Goal: Information Seeking & Learning: Learn about a topic

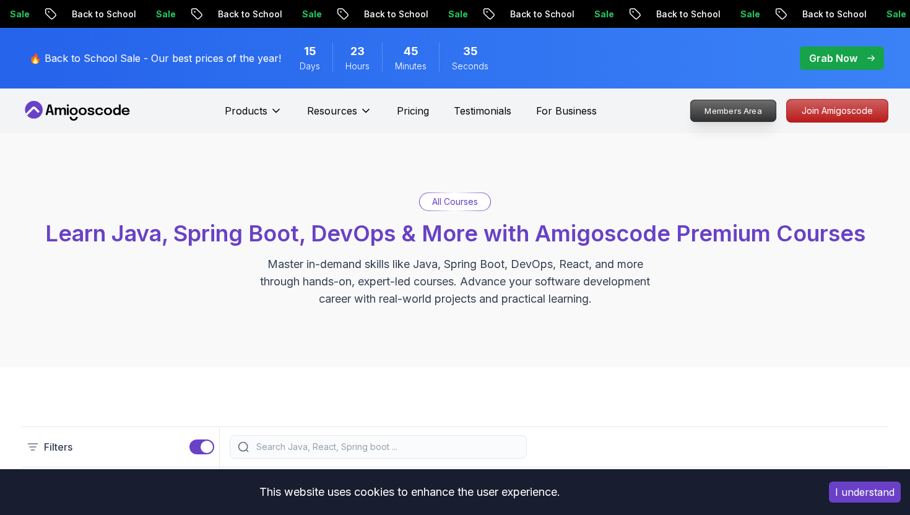
click at [724, 115] on p "Members Area" at bounding box center [733, 110] width 85 height 21
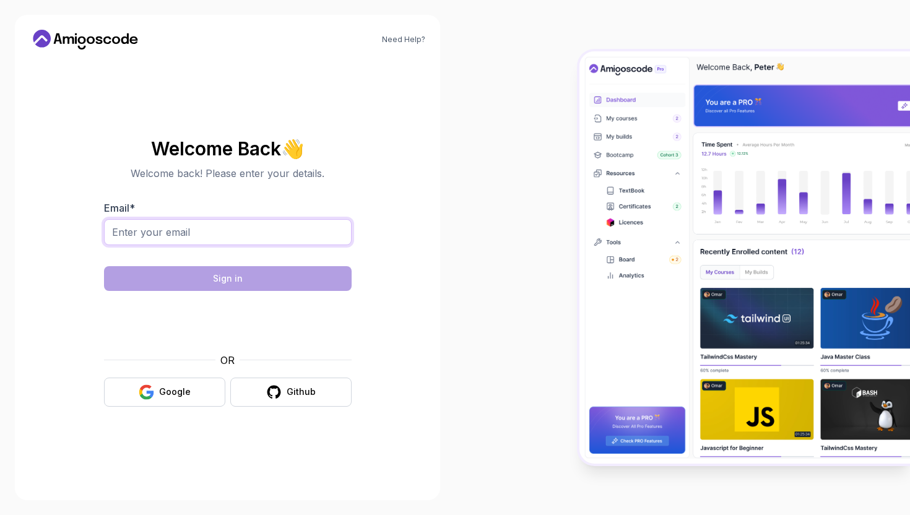
click at [219, 244] on input "Email *" at bounding box center [228, 232] width 248 height 26
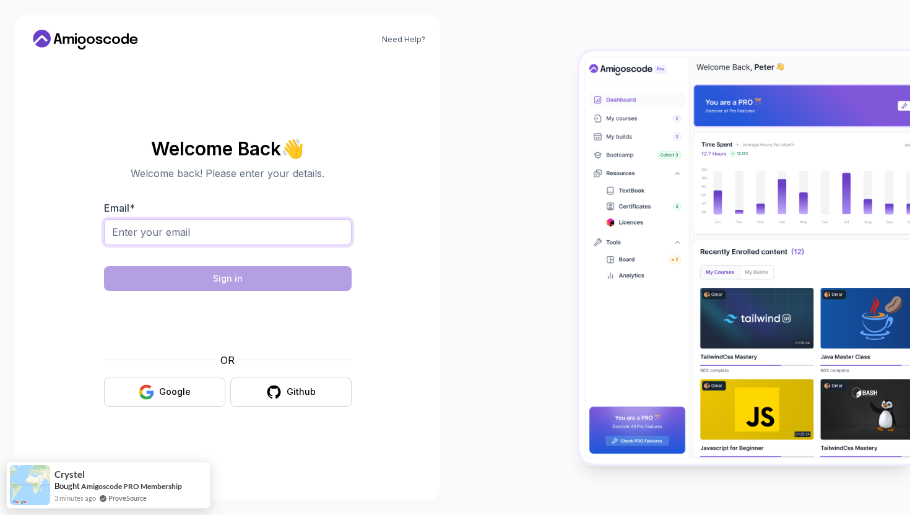
type input "[EMAIL_ADDRESS][DOMAIN_NAME]"
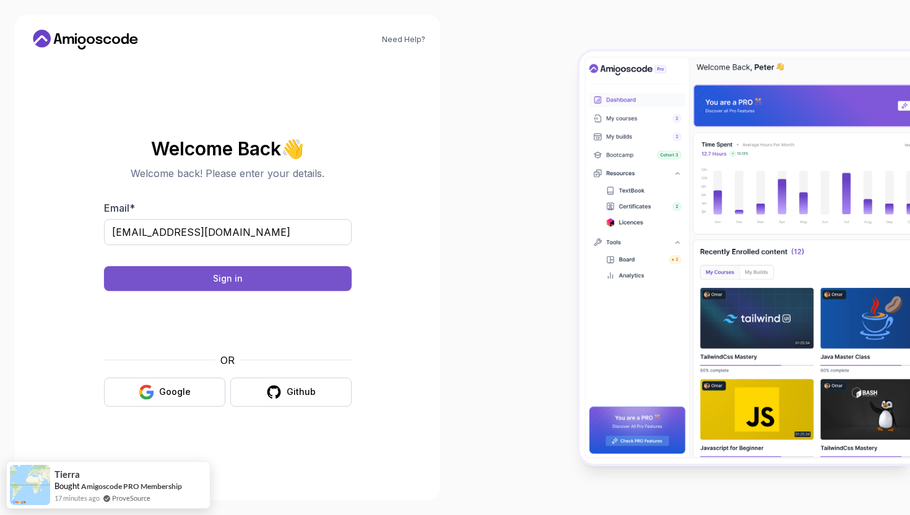
click at [244, 278] on button "Sign in" at bounding box center [228, 278] width 248 height 25
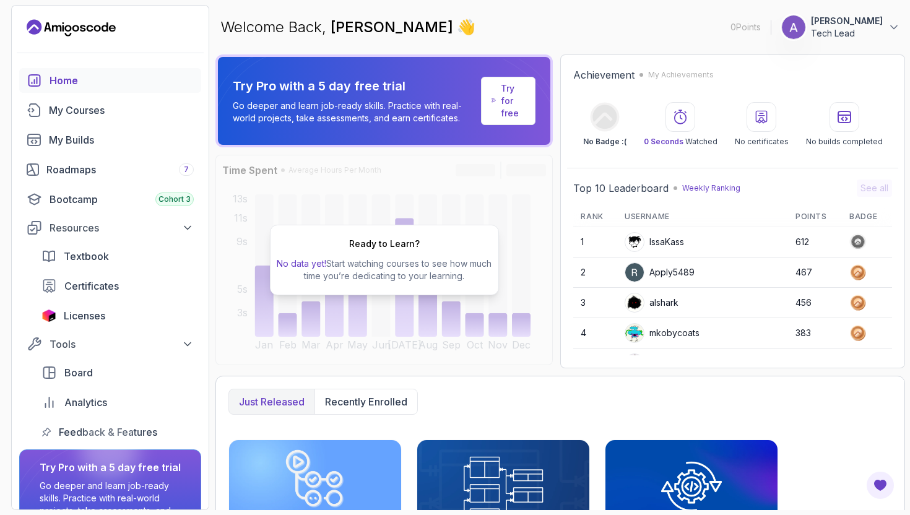
click at [512, 112] on p "Try for free" at bounding box center [513, 100] width 24 height 37
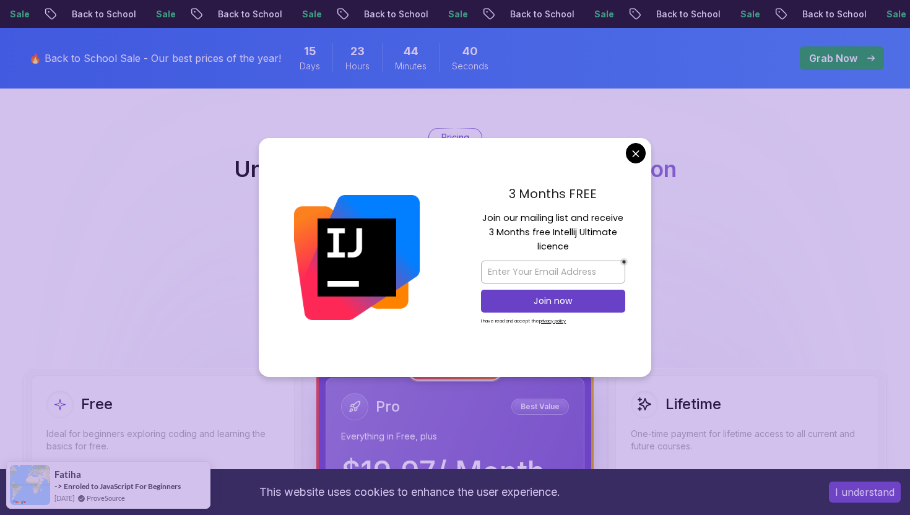
scroll to position [95, 0]
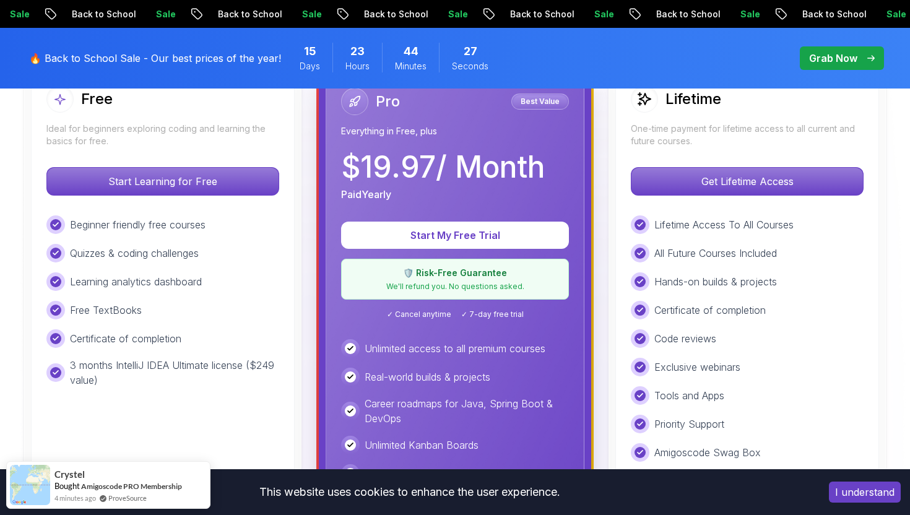
scroll to position [390, 0]
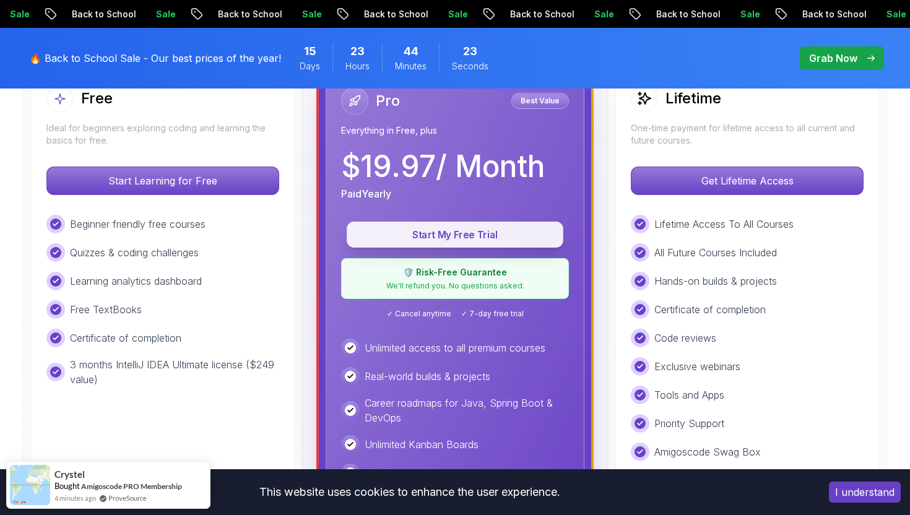
click at [459, 238] on p "Start My Free Trial" at bounding box center [455, 235] width 188 height 14
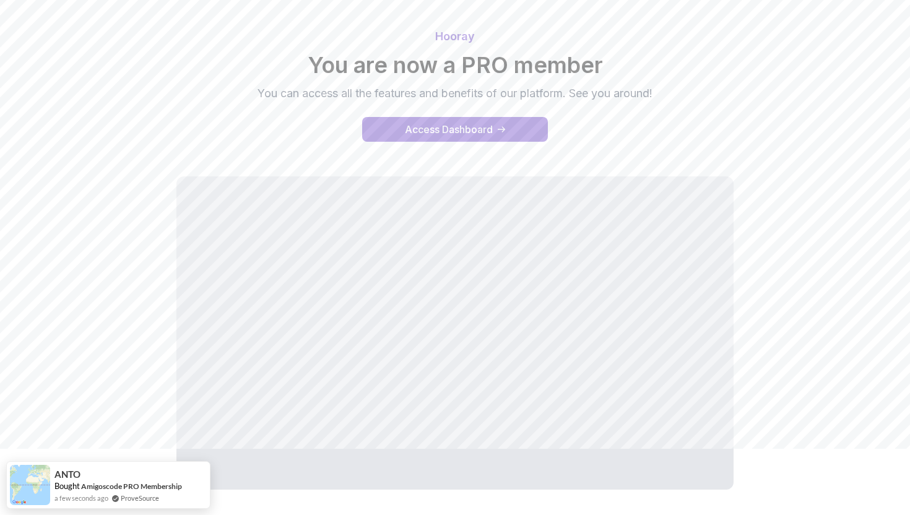
scroll to position [120, 0]
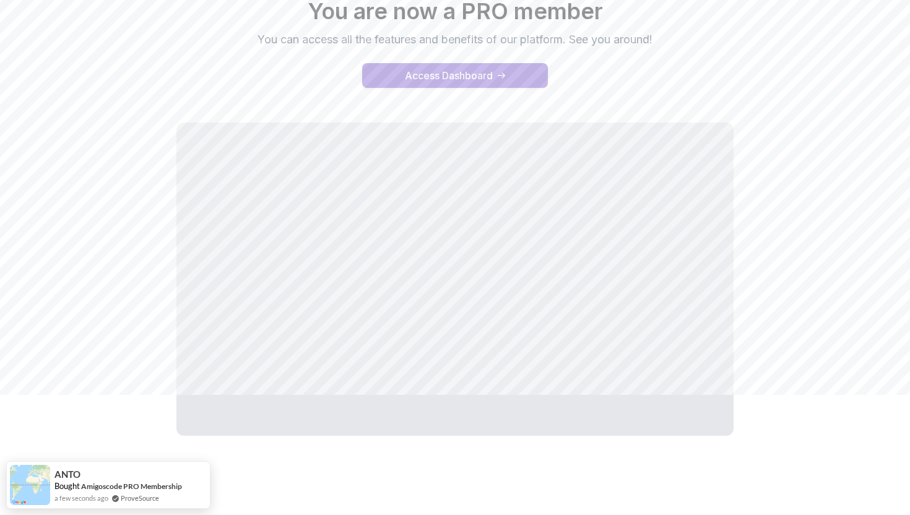
click at [434, 72] on div "Access Dashboard" at bounding box center [449, 75] width 88 height 15
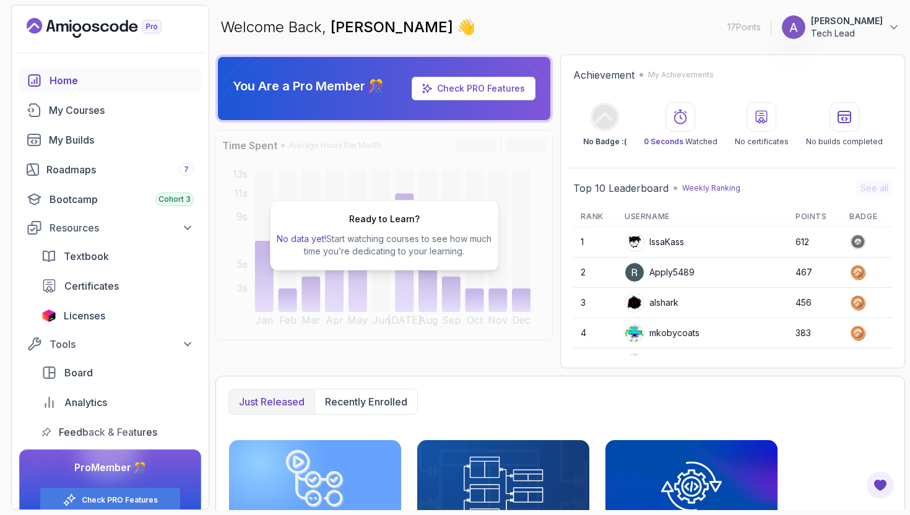
click at [864, 38] on p "Tech Lead" at bounding box center [847, 33] width 72 height 12
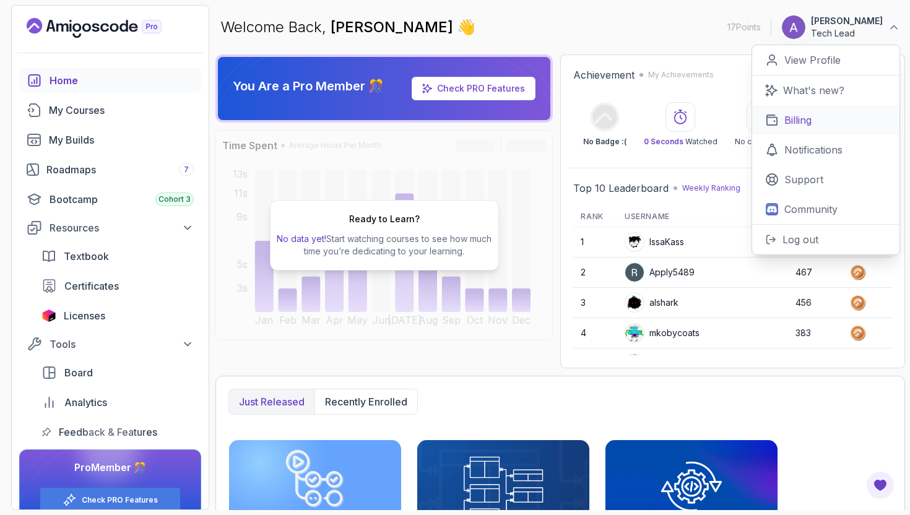
click at [802, 124] on p "Billing" at bounding box center [797, 120] width 27 height 15
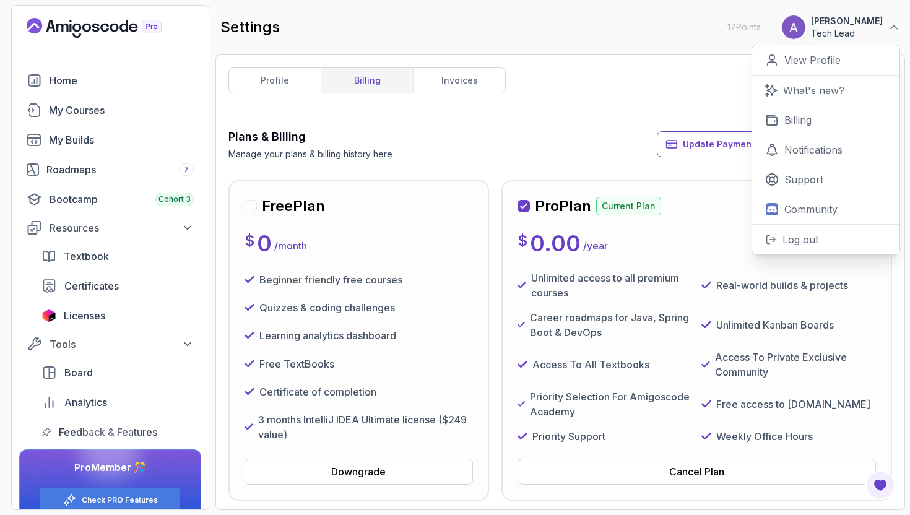
click at [563, 146] on div "Plans & Billing Manage your plans & billing history here Update Payment Details…" at bounding box center [560, 144] width 664 height 32
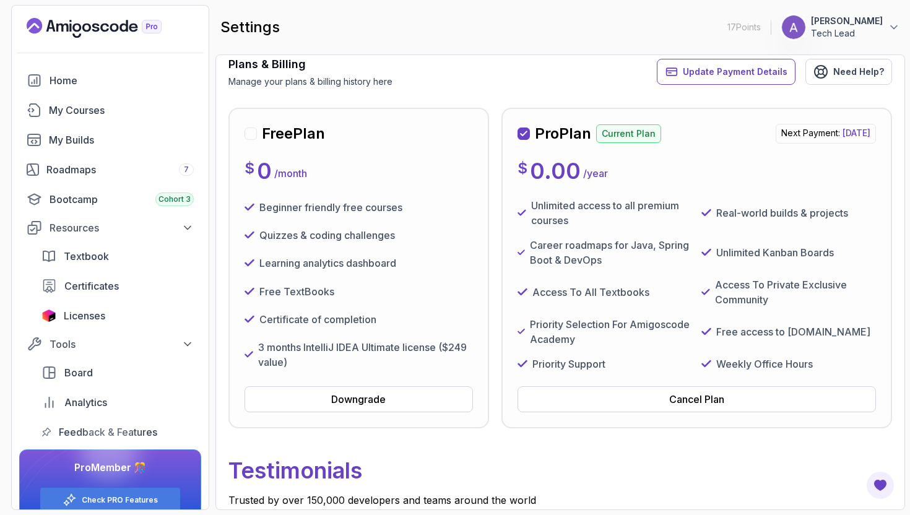
scroll to position [71, 0]
click at [58, 73] on div "Home" at bounding box center [122, 80] width 144 height 15
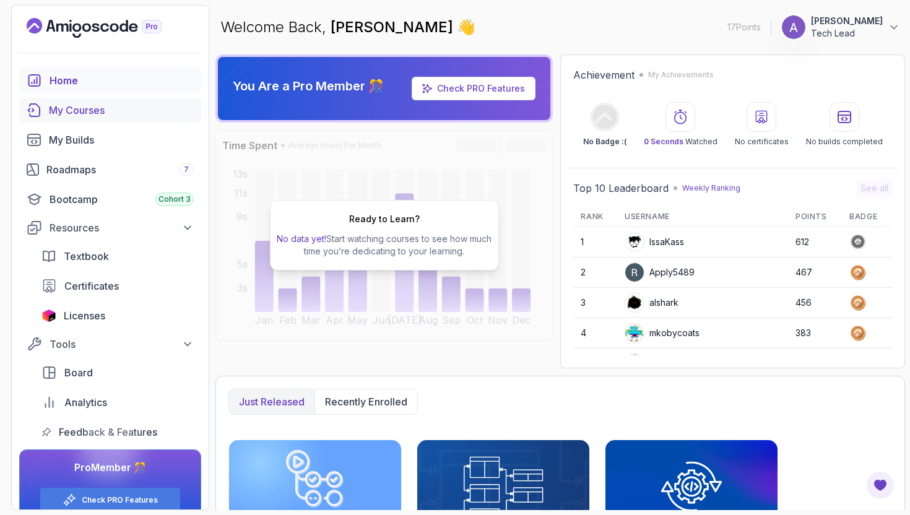
click at [74, 110] on div "My Courses" at bounding box center [121, 110] width 145 height 15
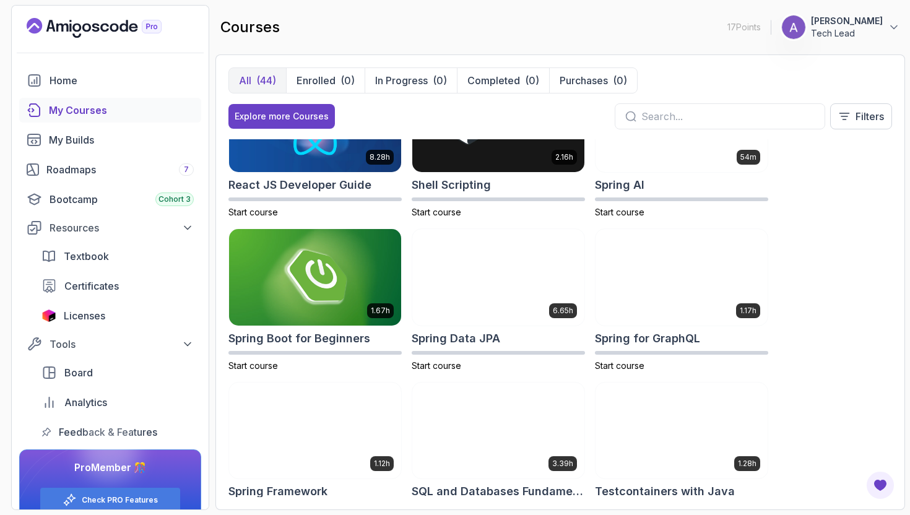
scroll to position [1751, 0]
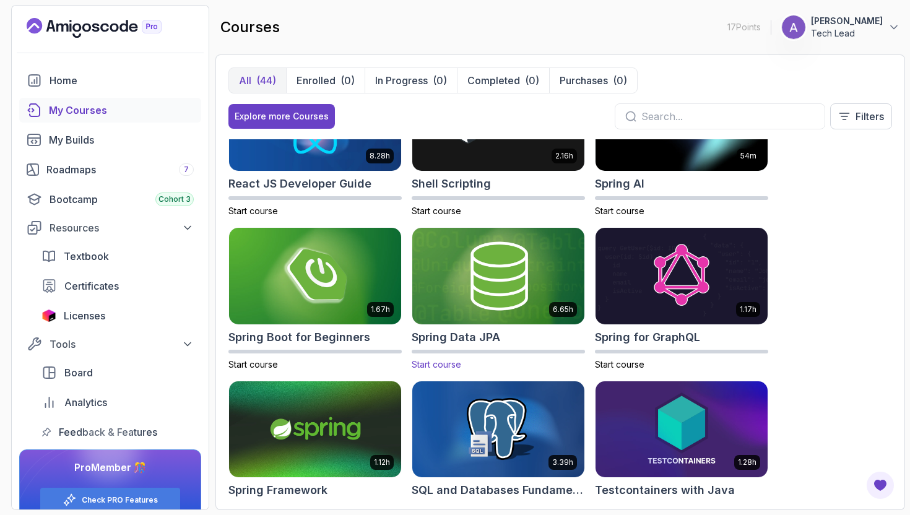
click at [494, 277] on img at bounding box center [498, 275] width 181 height 101
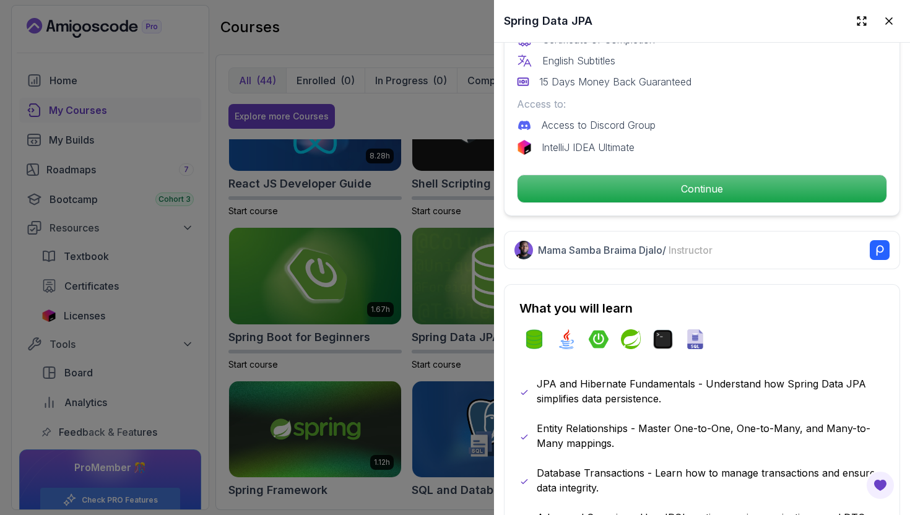
scroll to position [419, 0]
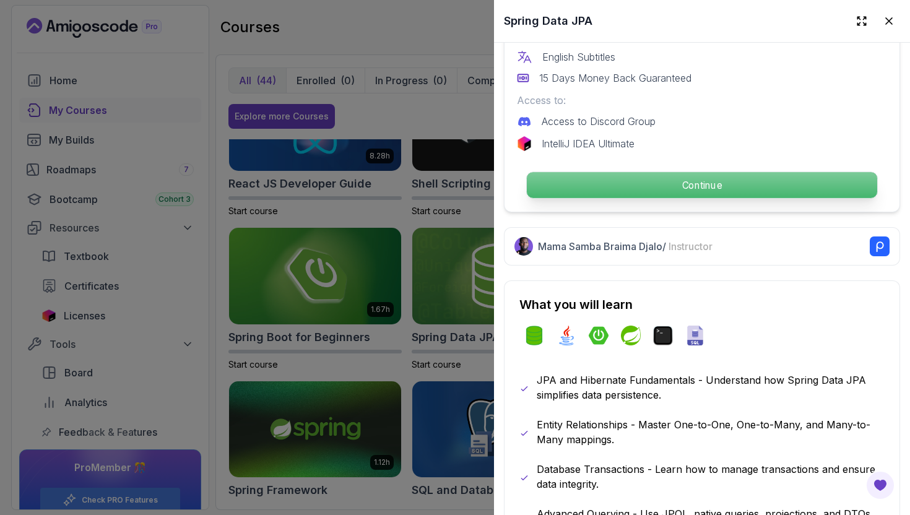
click at [586, 179] on p "Continue" at bounding box center [702, 185] width 350 height 26
click at [700, 184] on html "17 Points 1 Anto Sylvester Tech Lead Home My Courses My Builds Roadmaps 7 Bootc…" at bounding box center [455, 257] width 910 height 515
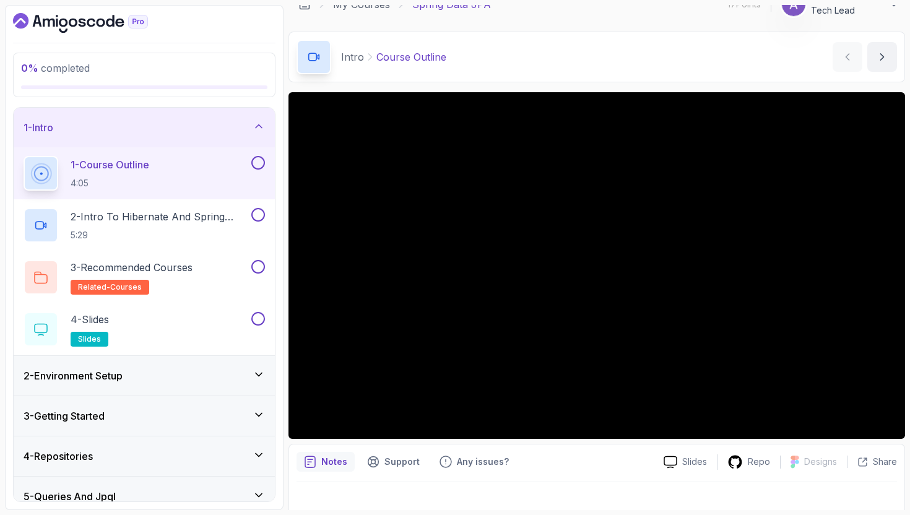
scroll to position [33, 0]
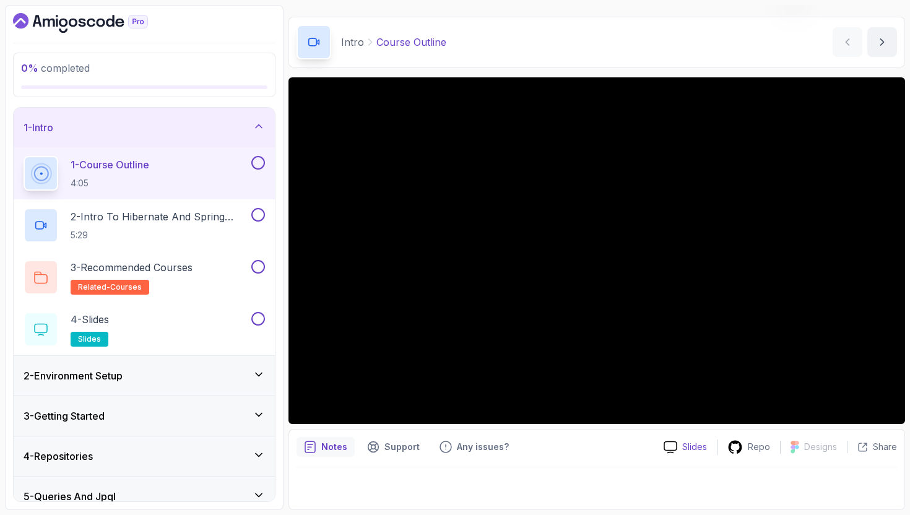
click at [689, 449] on p "Slides" at bounding box center [694, 447] width 25 height 12
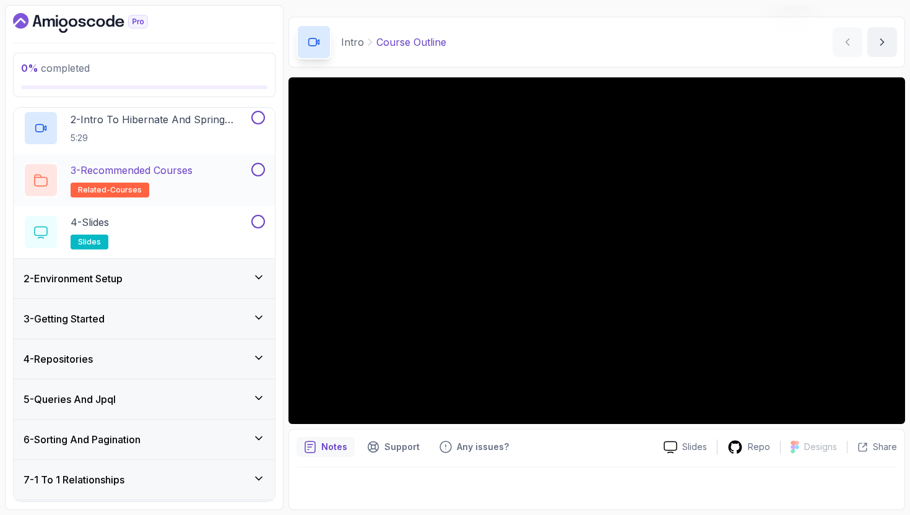
scroll to position [103, 0]
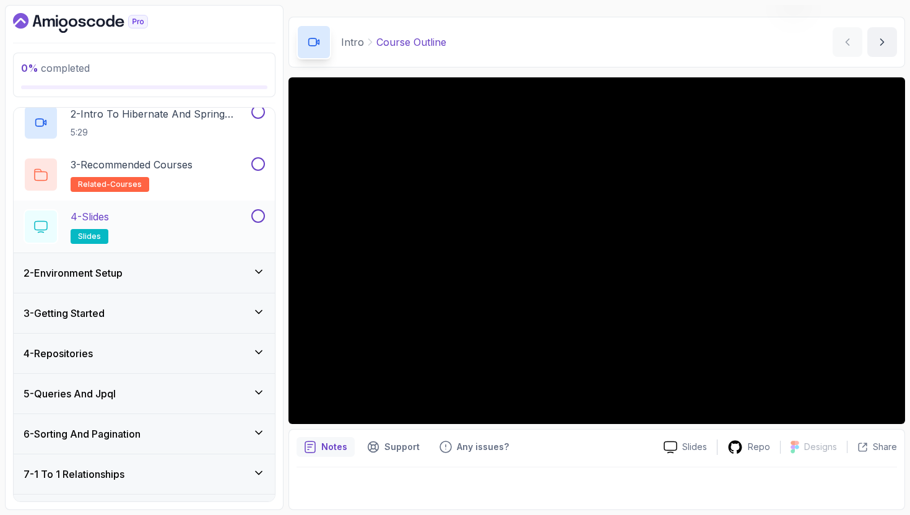
click at [149, 225] on div "4 - Slides slides" at bounding box center [136, 226] width 225 height 35
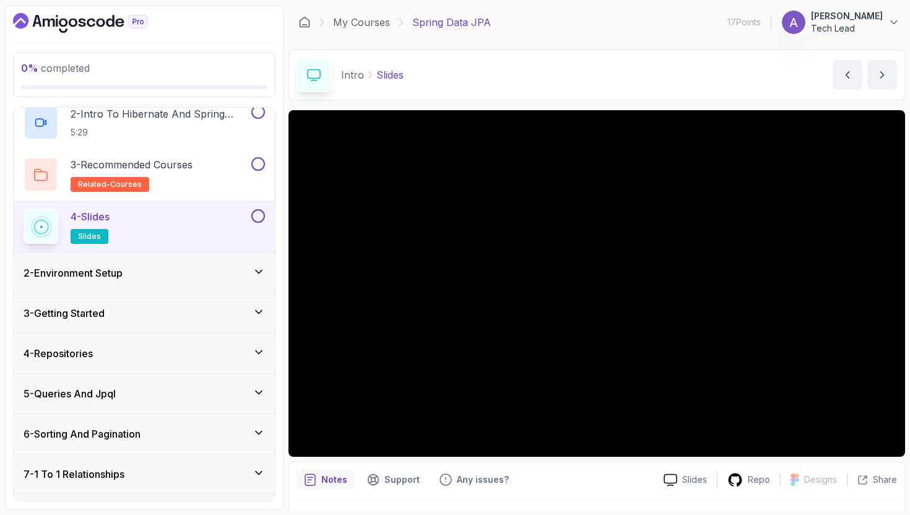
click at [121, 262] on div "2 - Environment Setup" at bounding box center [144, 273] width 261 height 40
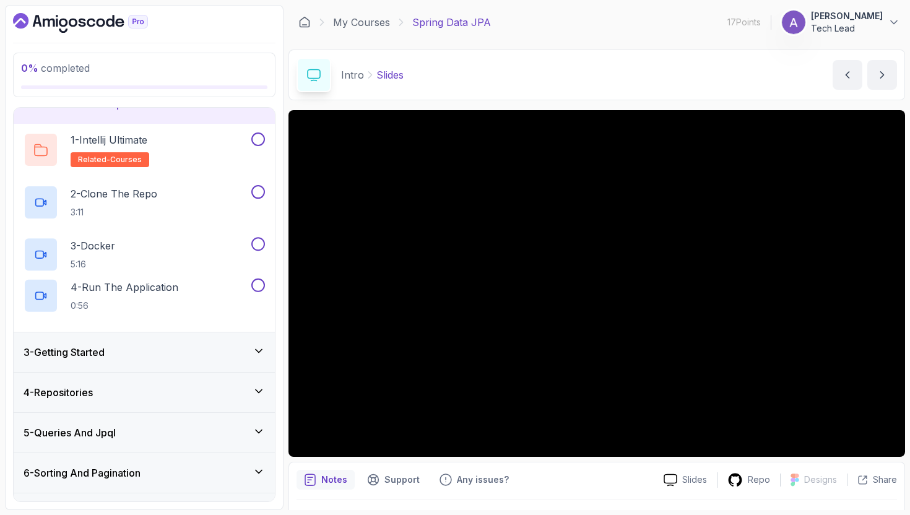
scroll to position [64, 0]
click at [118, 351] on div "3 - Getting Started" at bounding box center [144, 352] width 241 height 15
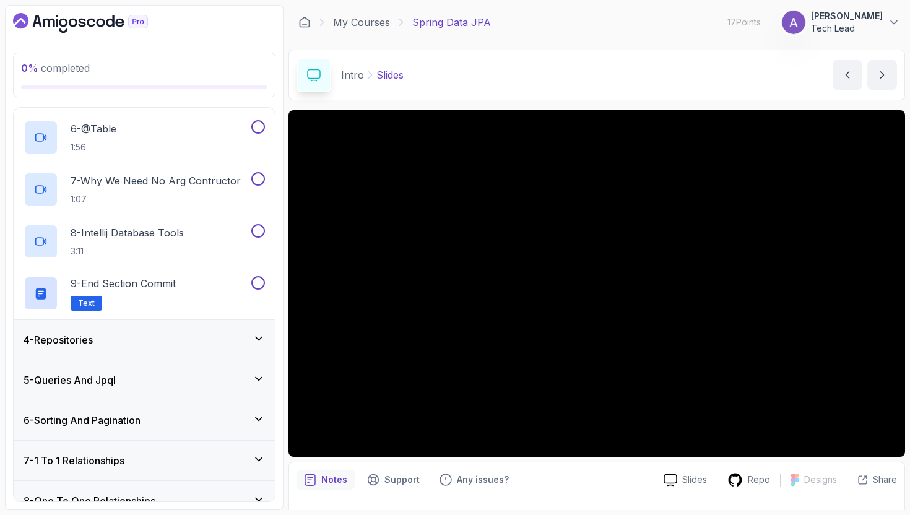
scroll to position [381, 0]
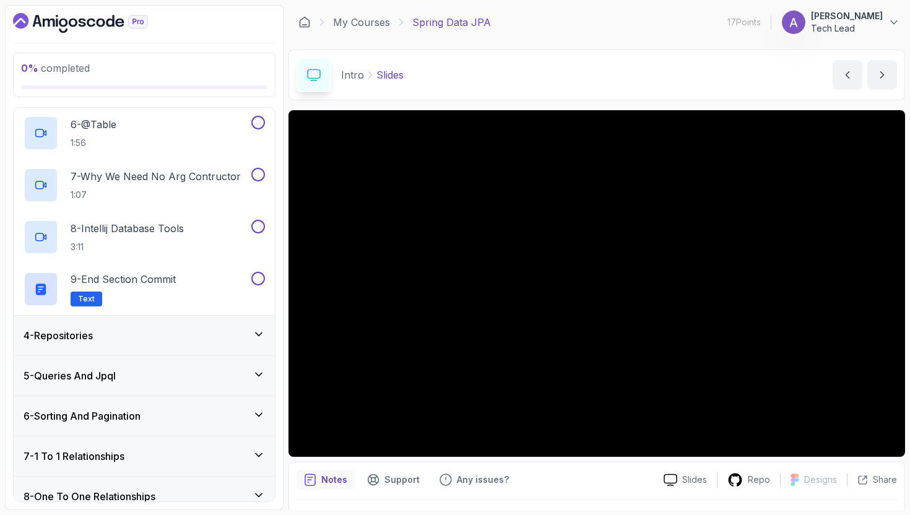
click at [132, 337] on div "4 - Repositories" at bounding box center [144, 335] width 241 height 15
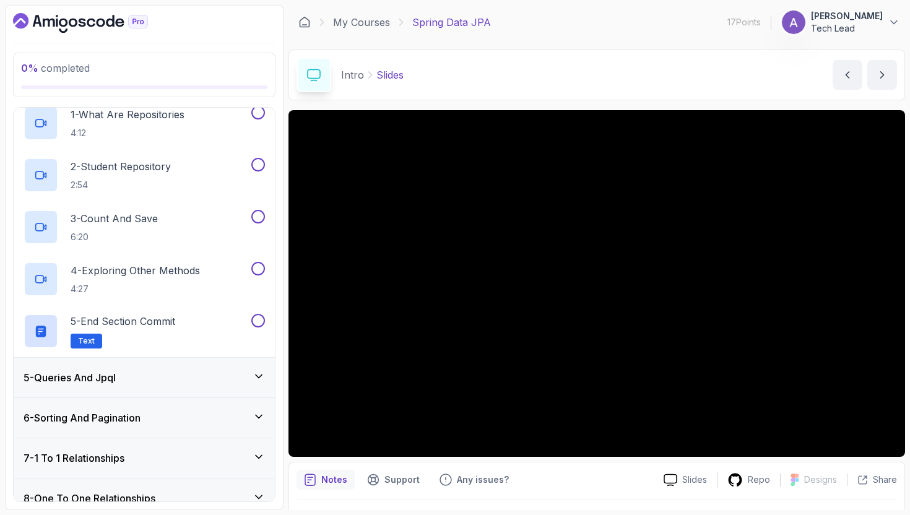
scroll to position [191, 0]
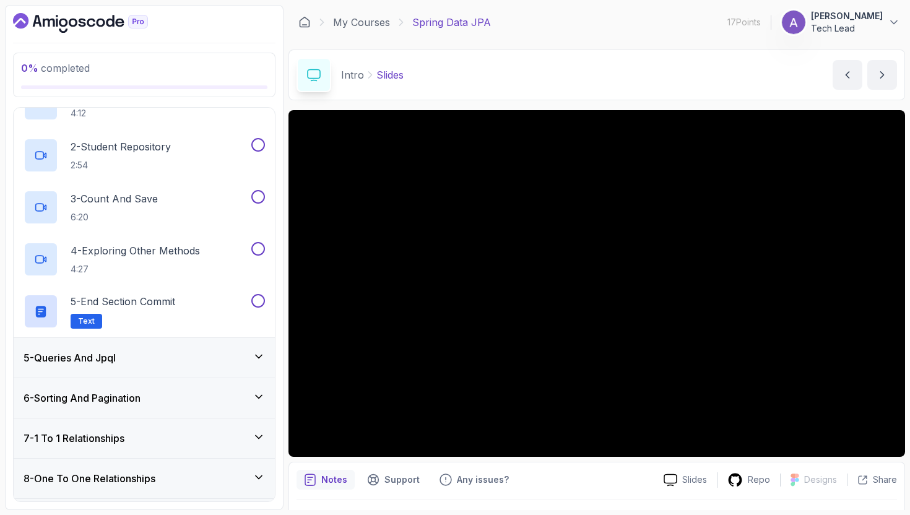
click at [125, 361] on div "5 - Queries And Jpql" at bounding box center [144, 357] width 241 height 15
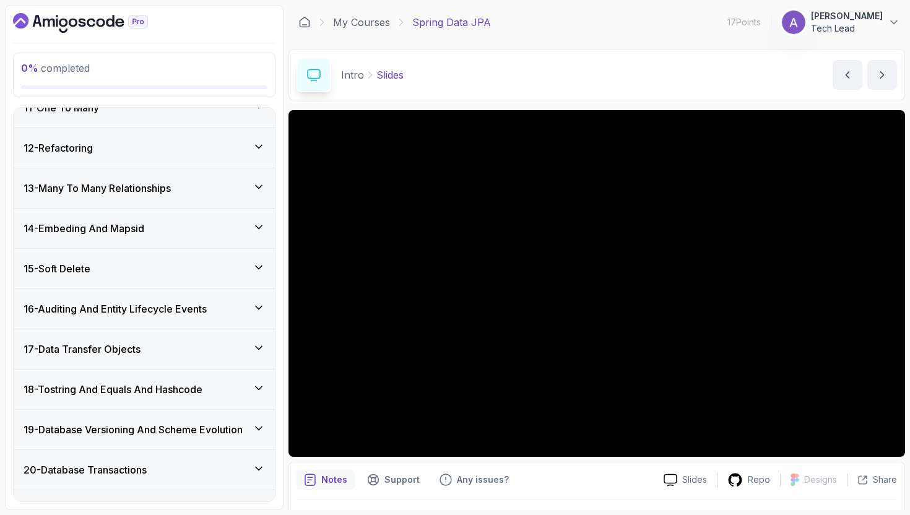
scroll to position [867, 0]
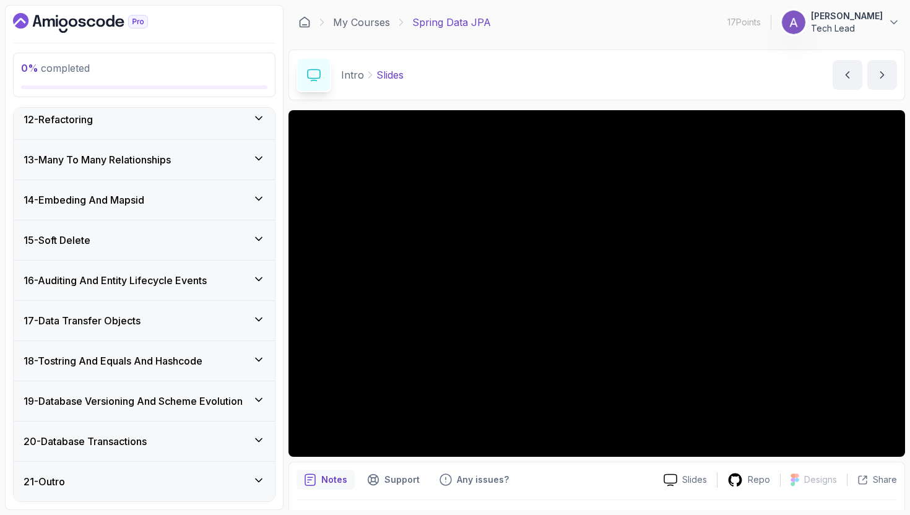
click at [116, 410] on div "19 - Database Versioning And Scheme Evolution" at bounding box center [144, 401] width 261 height 40
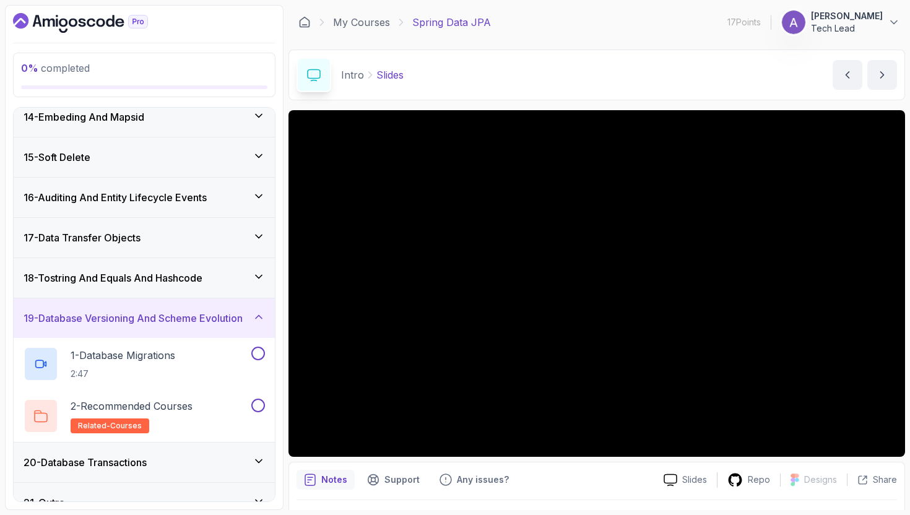
scroll to position [537, 0]
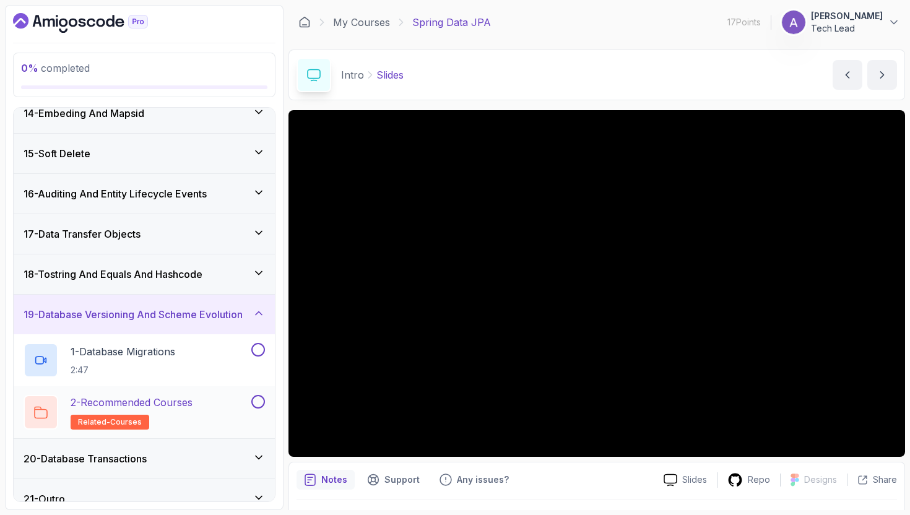
click at [160, 422] on h2 "2 - Recommended Courses related-courses" at bounding box center [132, 412] width 122 height 35
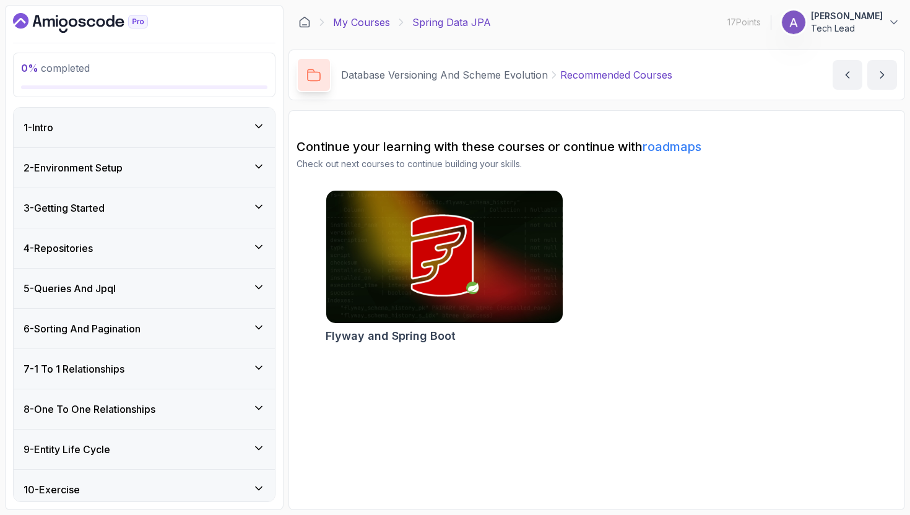
click at [363, 20] on link "My Courses" at bounding box center [361, 22] width 57 height 15
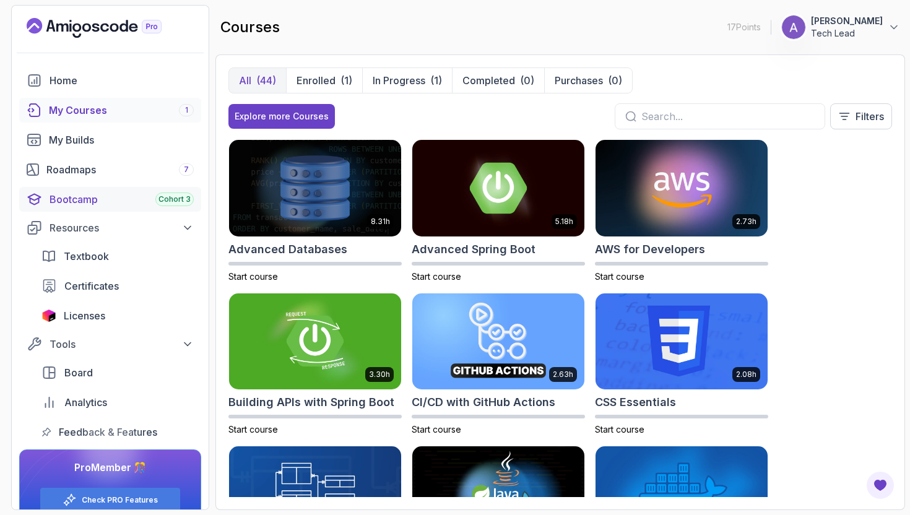
click at [92, 199] on div "Bootcamp Cohort 3" at bounding box center [122, 199] width 144 height 15
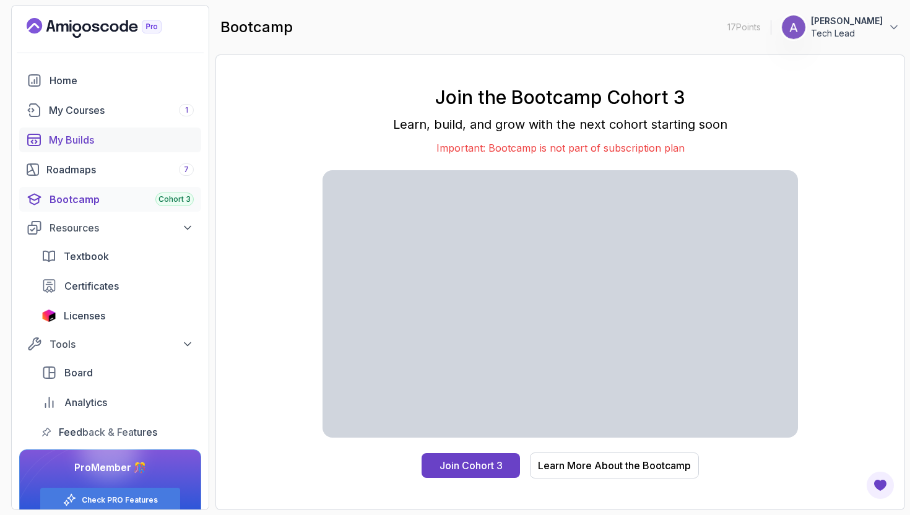
click at [85, 145] on div "My Builds" at bounding box center [121, 139] width 145 height 15
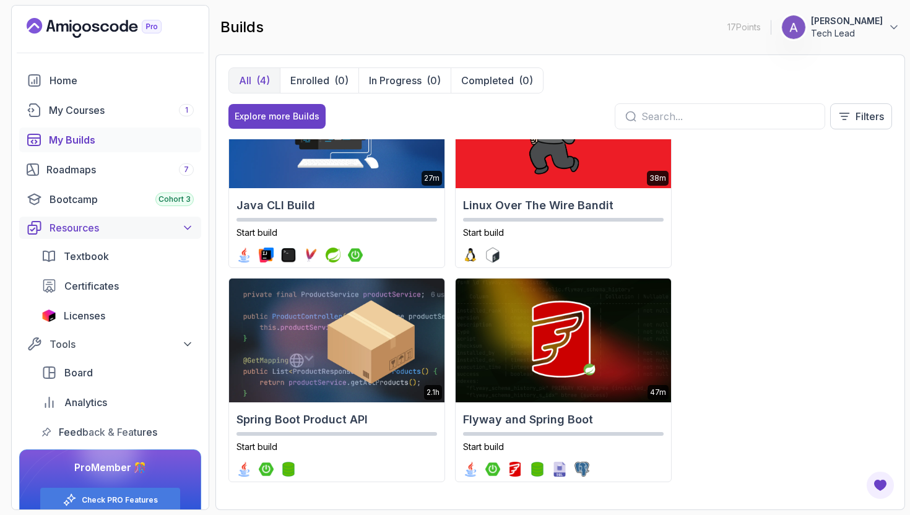
scroll to position [21, 0]
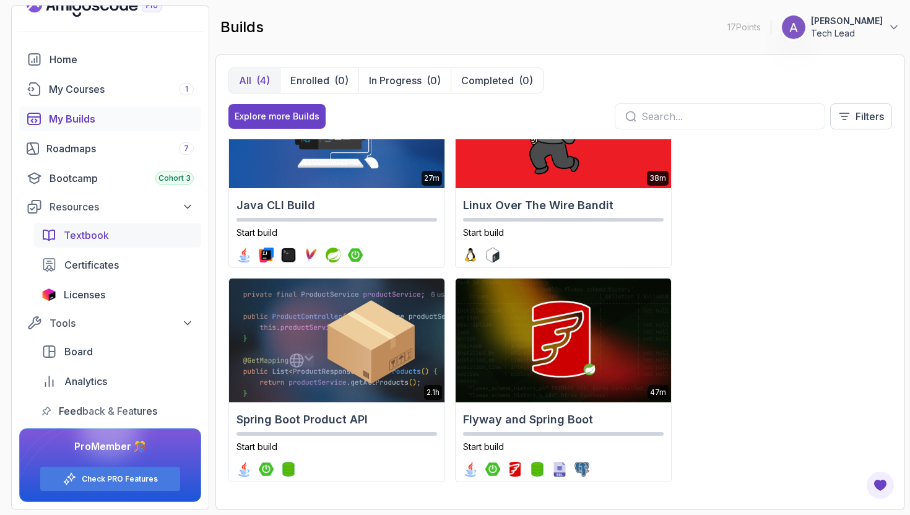
click at [93, 228] on span "Textbook" at bounding box center [86, 235] width 45 height 15
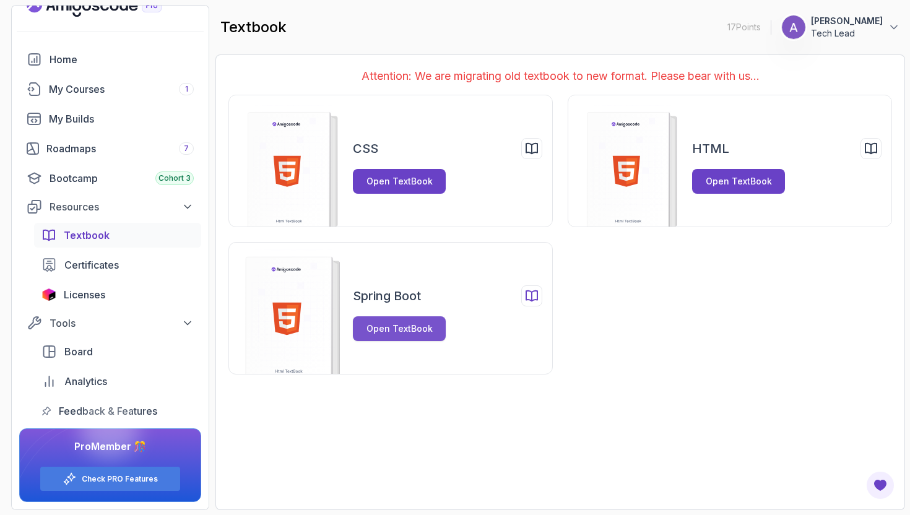
click at [374, 329] on div "Open TextBook" at bounding box center [399, 329] width 66 height 12
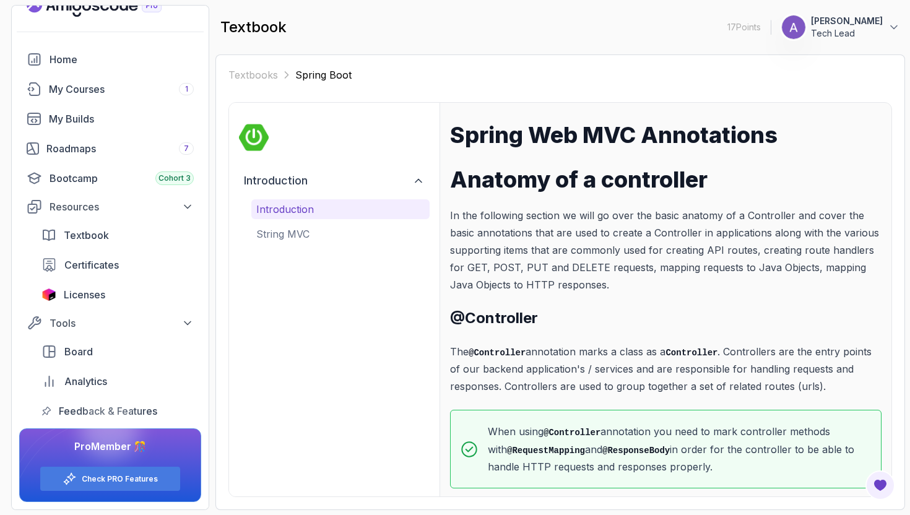
scroll to position [11, 0]
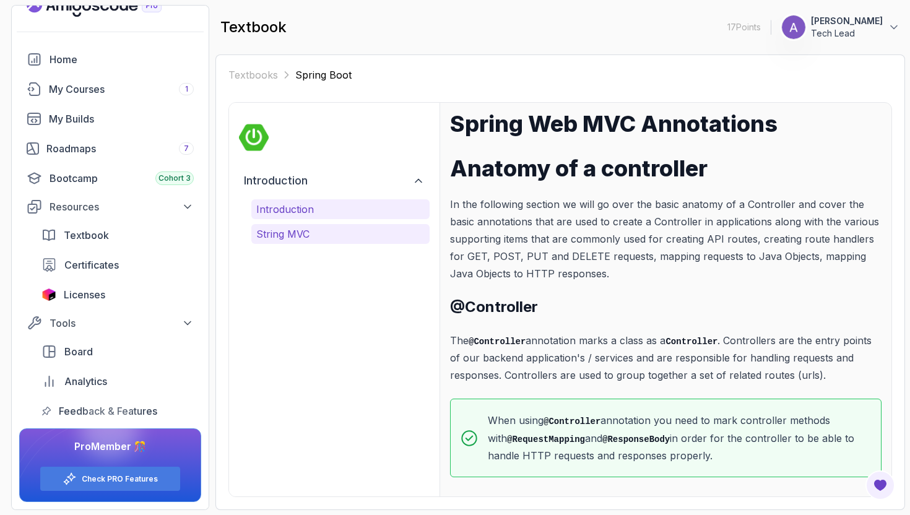
click at [340, 236] on p "String MVC" at bounding box center [340, 234] width 168 height 15
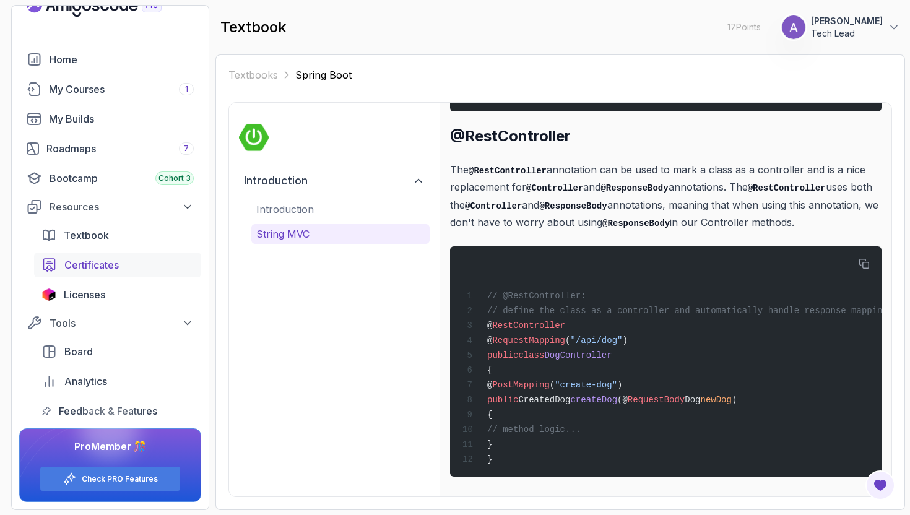
scroll to position [0, 0]
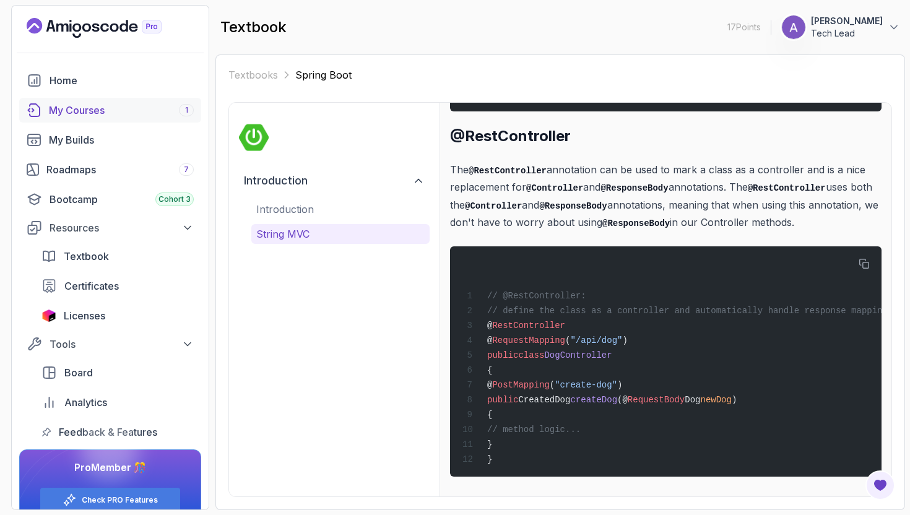
click at [113, 113] on div "My Courses 1" at bounding box center [121, 110] width 145 height 15
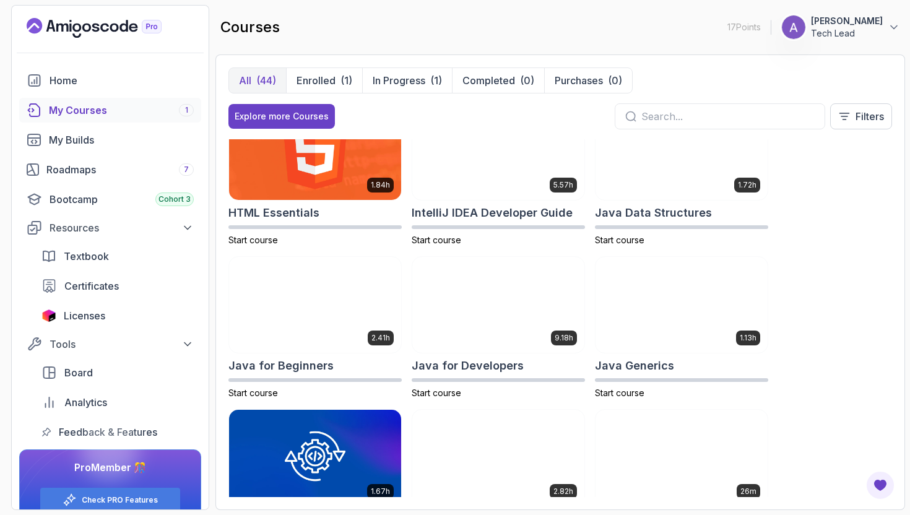
scroll to position [644, 0]
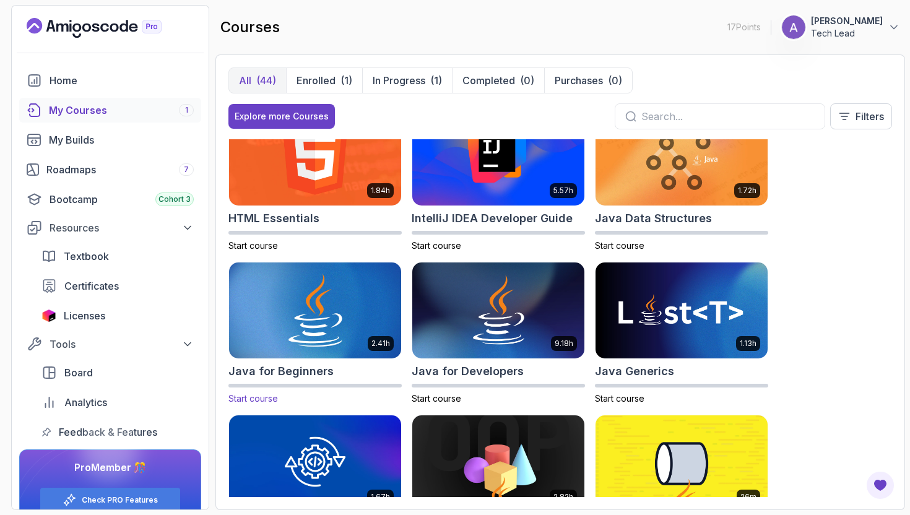
click at [258, 396] on span "Start course" at bounding box center [253, 398] width 50 height 11
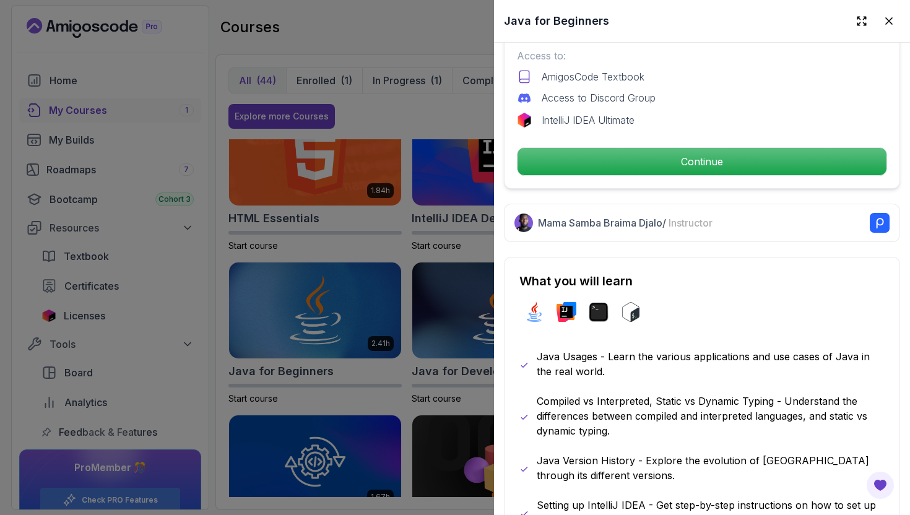
scroll to position [389, 0]
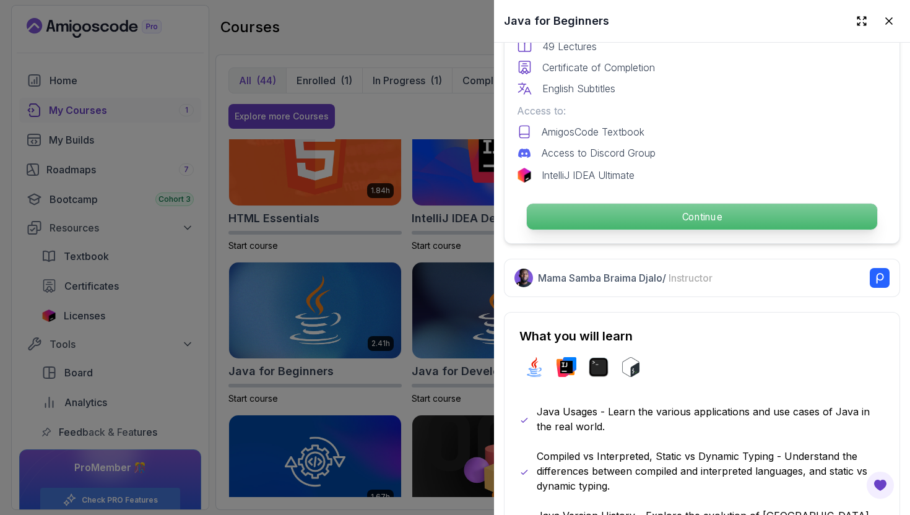
click at [609, 219] on p "Continue" at bounding box center [702, 217] width 350 height 26
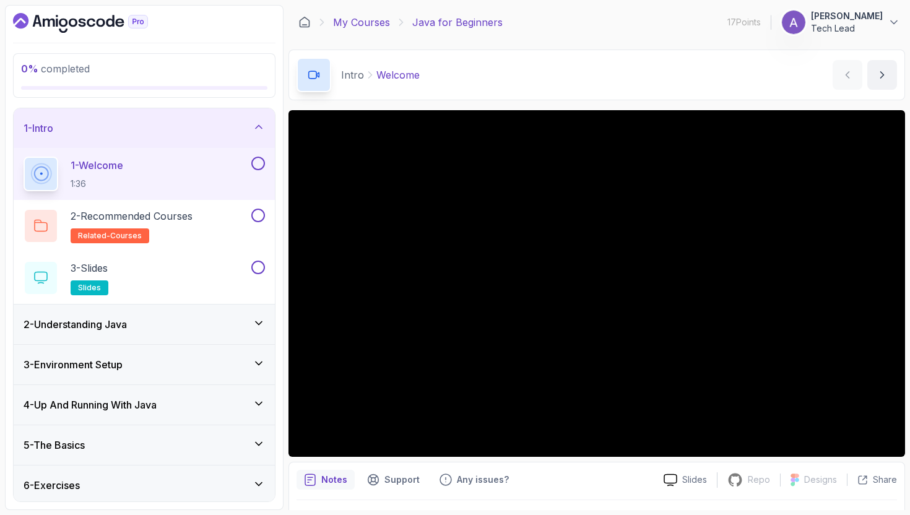
click at [354, 22] on link "My Courses" at bounding box center [361, 22] width 57 height 15
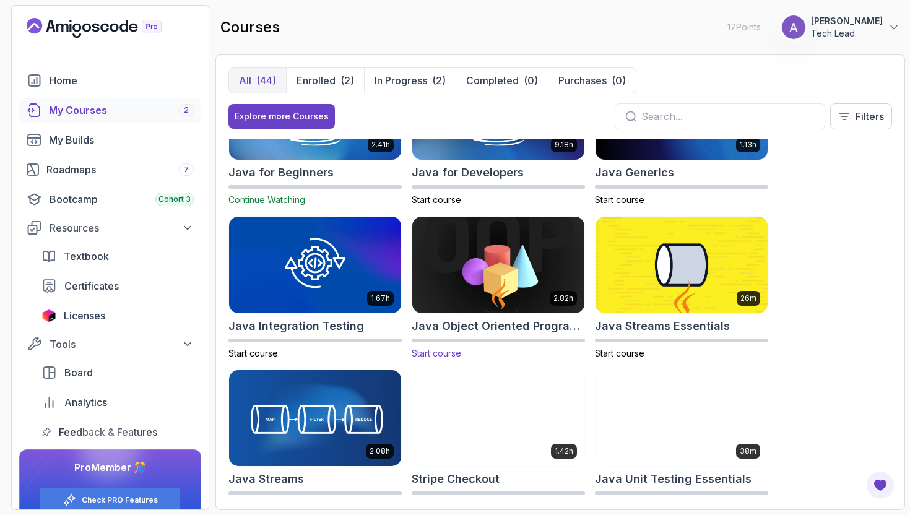
scroll to position [800, 0]
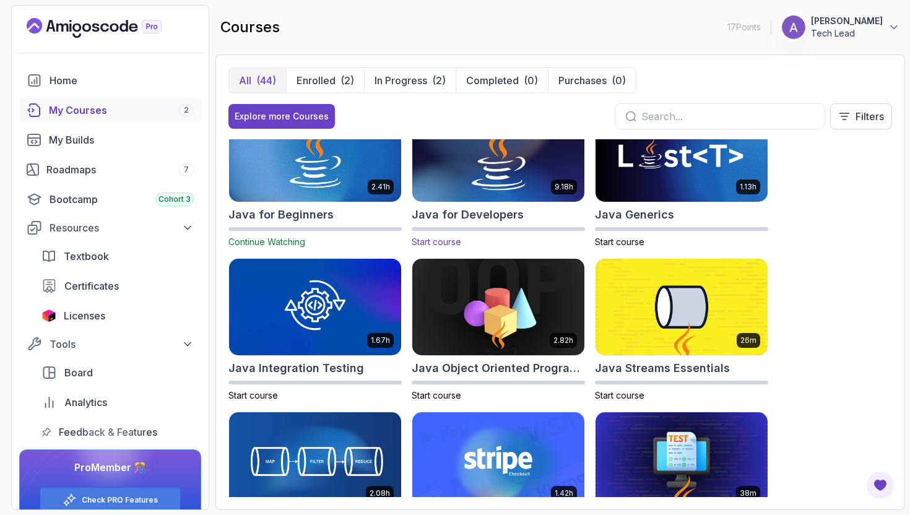
click at [442, 241] on span "Start course" at bounding box center [437, 241] width 50 height 11
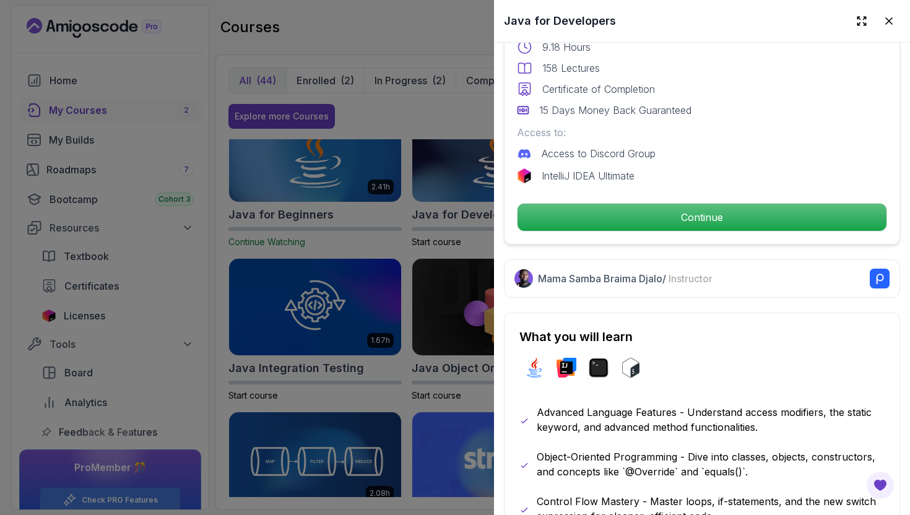
scroll to position [319, 0]
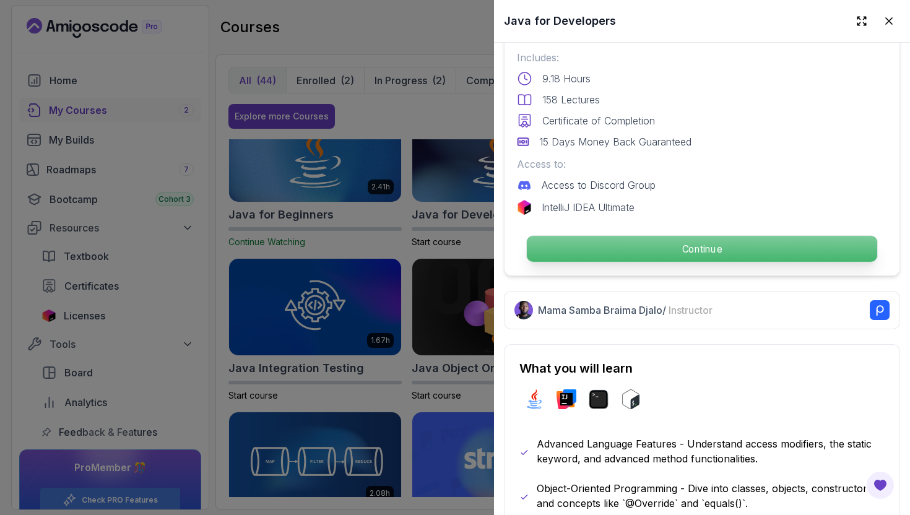
click at [604, 258] on p "Continue" at bounding box center [702, 249] width 350 height 26
click at [608, 254] on html "17 Points 1 Anto Sylvester Tech Lead Home My Courses 2 My Builds Roadmaps 7 Boo…" at bounding box center [455, 257] width 910 height 515
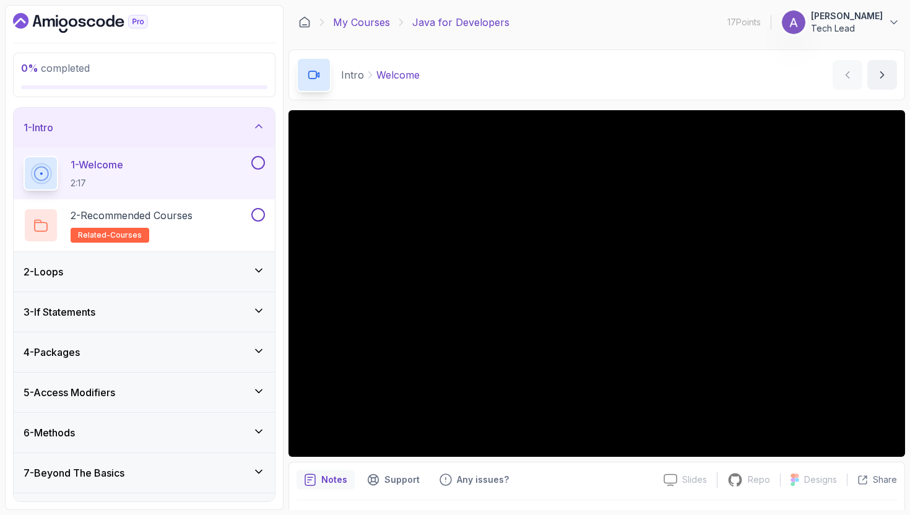
click at [345, 22] on link "My Courses" at bounding box center [361, 22] width 57 height 15
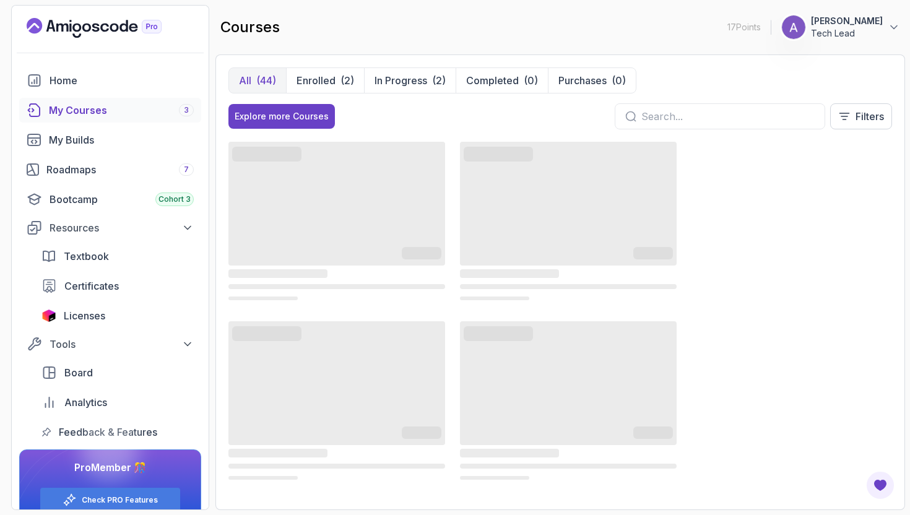
scroll to position [77, 0]
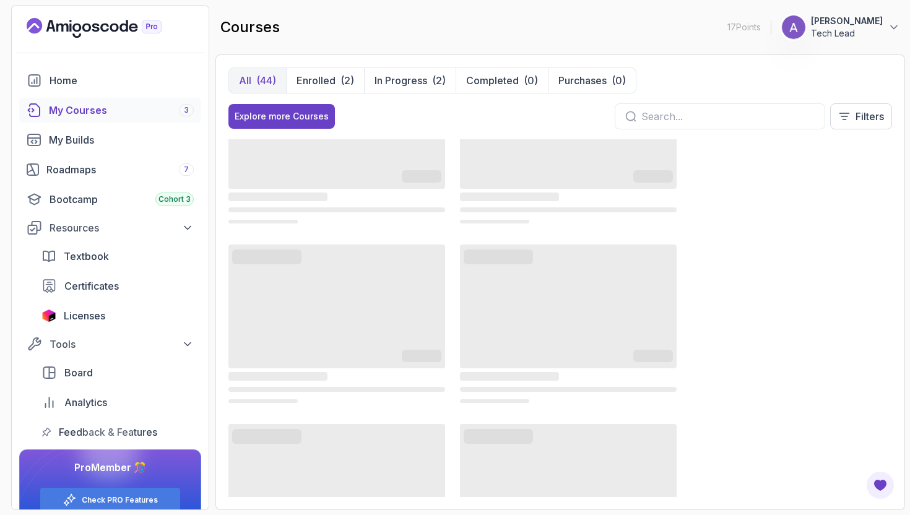
click at [845, 29] on p "Tech Lead" at bounding box center [847, 33] width 72 height 12
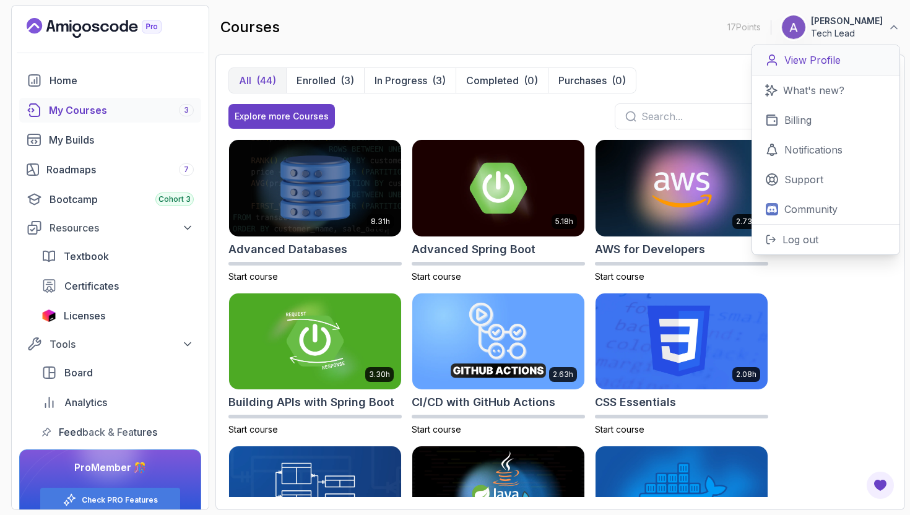
click at [820, 60] on p "View Profile" at bounding box center [812, 60] width 56 height 15
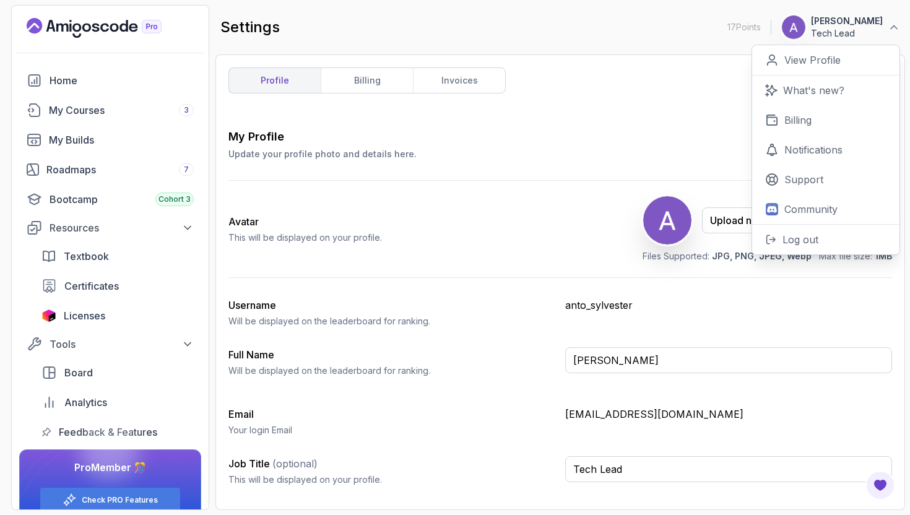
click at [638, 105] on div "profile billing invoices My Profile Update your profile photo and details here.…" at bounding box center [560, 282] width 664 height 430
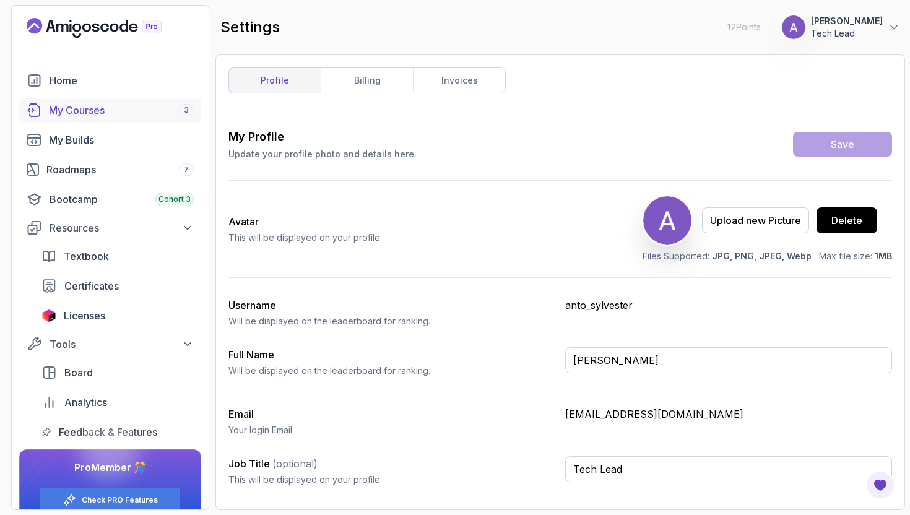
click at [82, 105] on div "My Courses 3" at bounding box center [121, 110] width 145 height 15
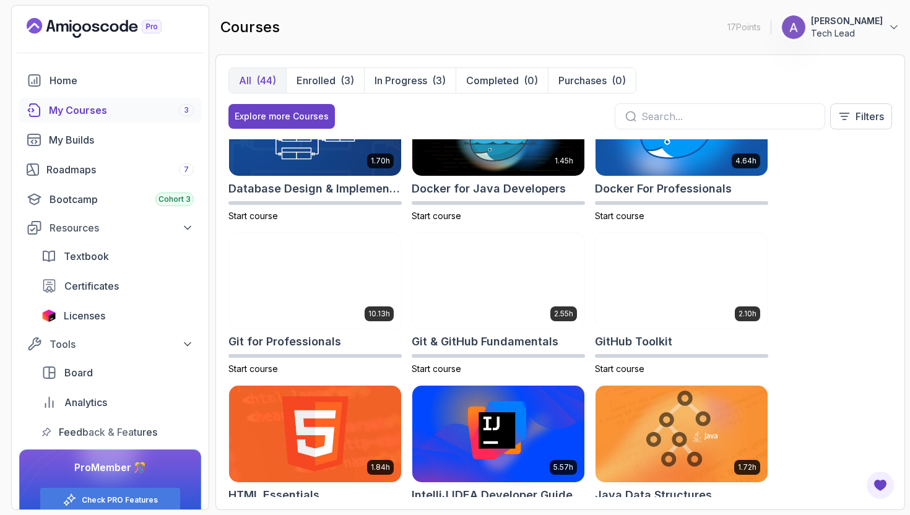
scroll to position [371, 0]
